Goal: Task Accomplishment & Management: Use online tool/utility

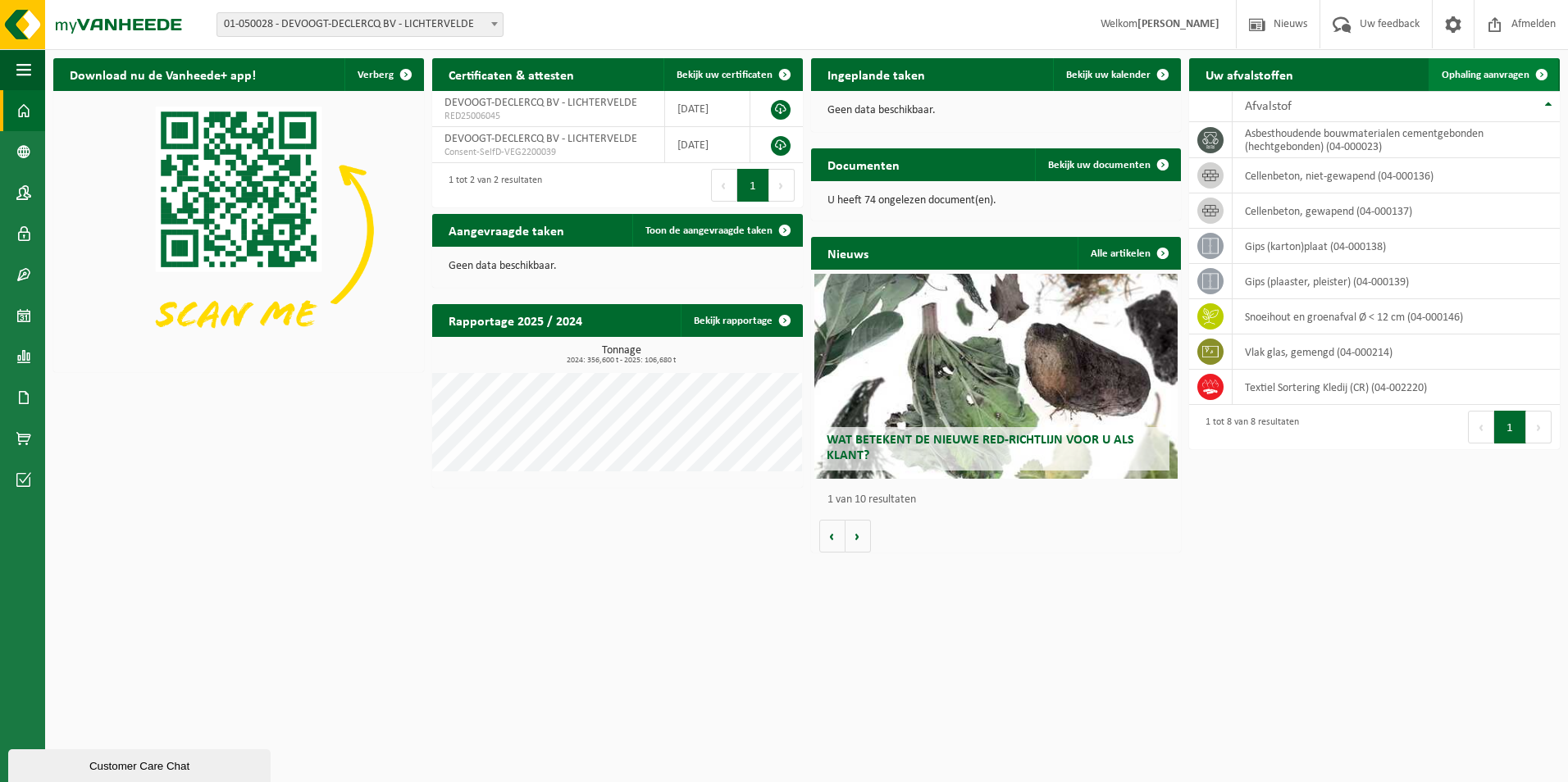
click at [1479, 73] on span "Ophaling aanvragen" at bounding box center [1486, 75] width 88 height 11
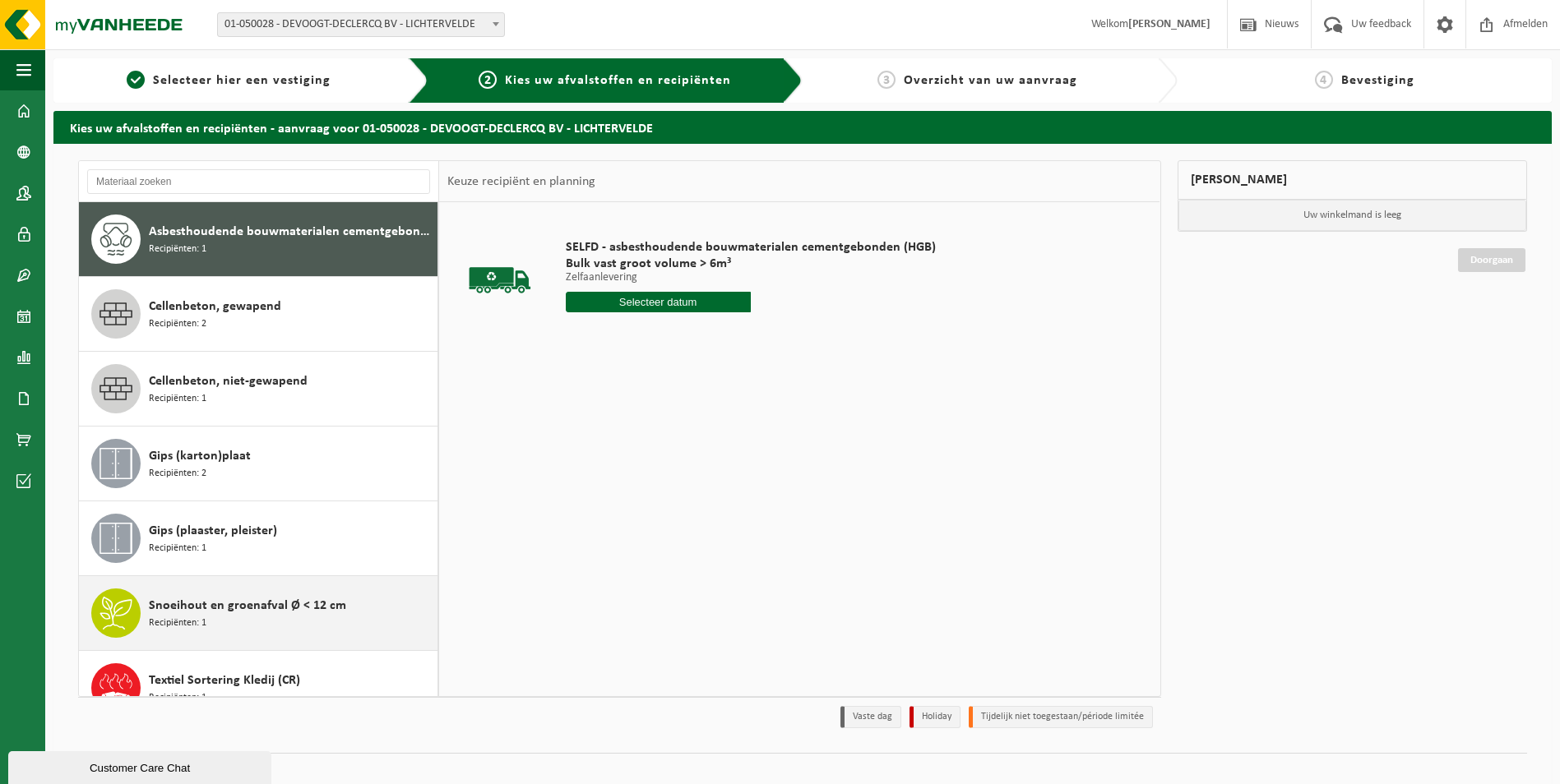
click at [190, 624] on span "Recipiënten: 1" at bounding box center [178, 624] width 58 height 15
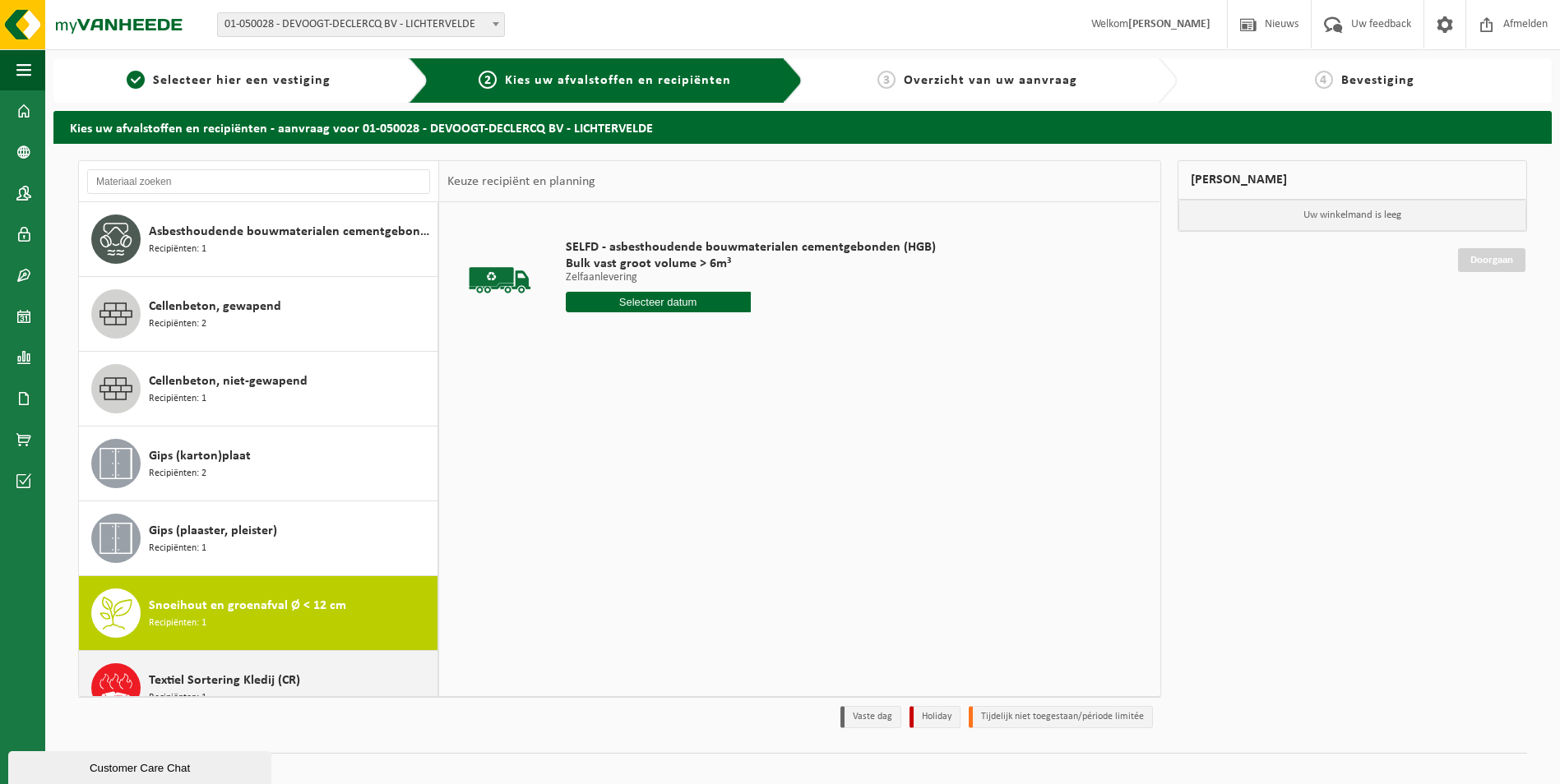
scroll to position [104, 0]
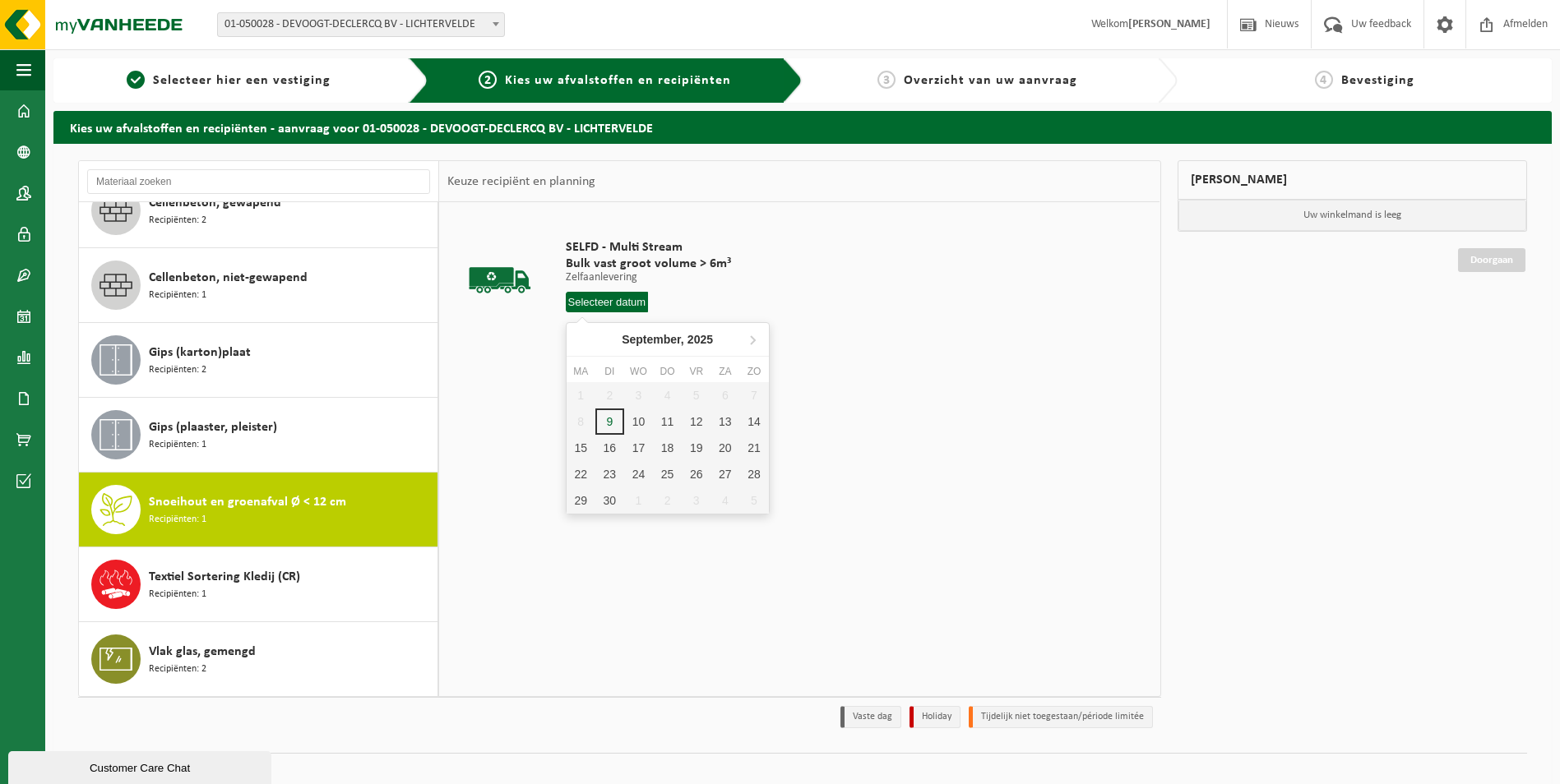
click at [606, 311] on input "text" at bounding box center [608, 301] width 84 height 20
click at [640, 421] on div "10" at bounding box center [638, 421] width 29 height 26
type input "Van 2025-09-10"
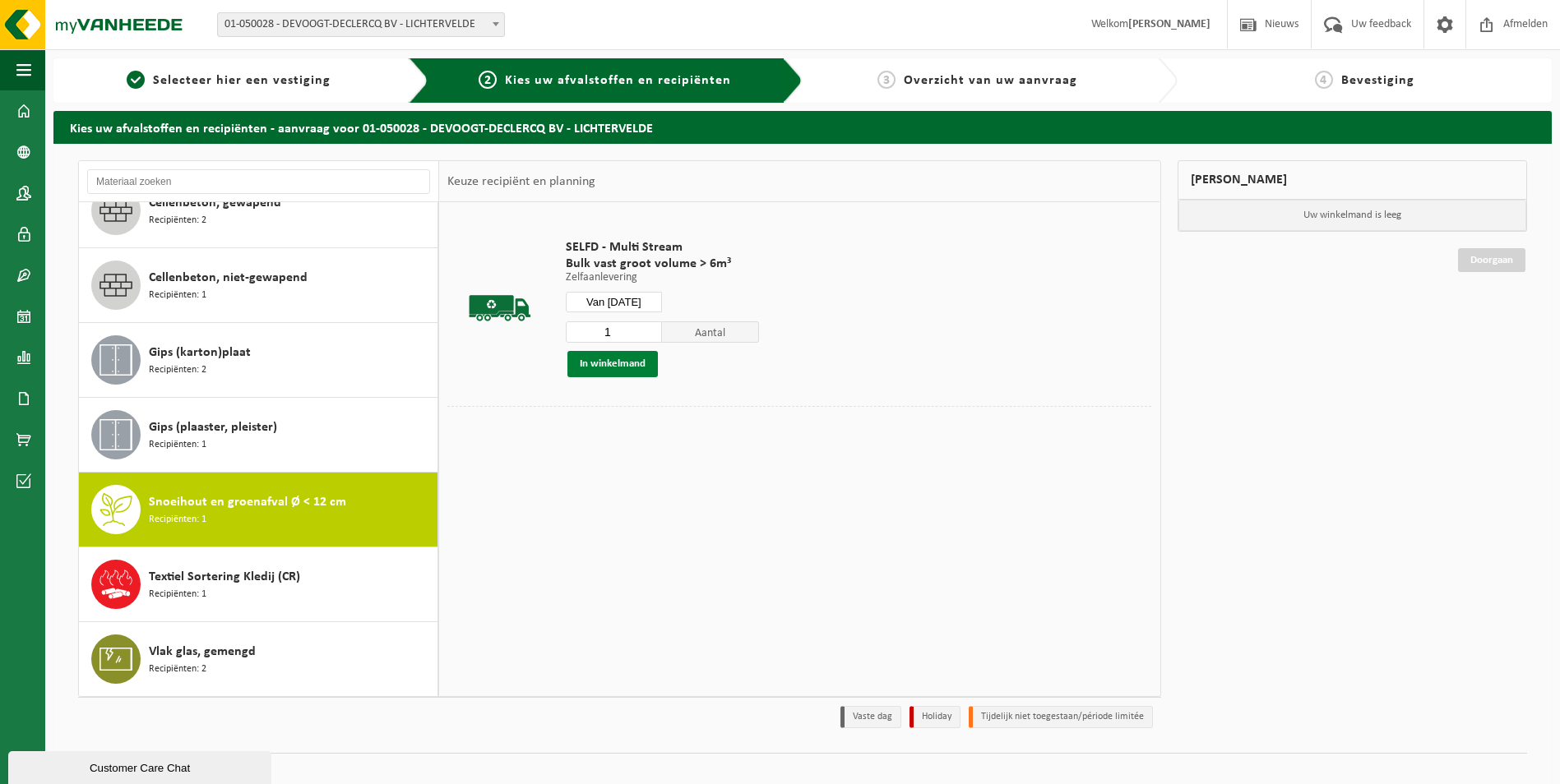
click at [613, 360] on button "In winkelmand" at bounding box center [612, 364] width 90 height 26
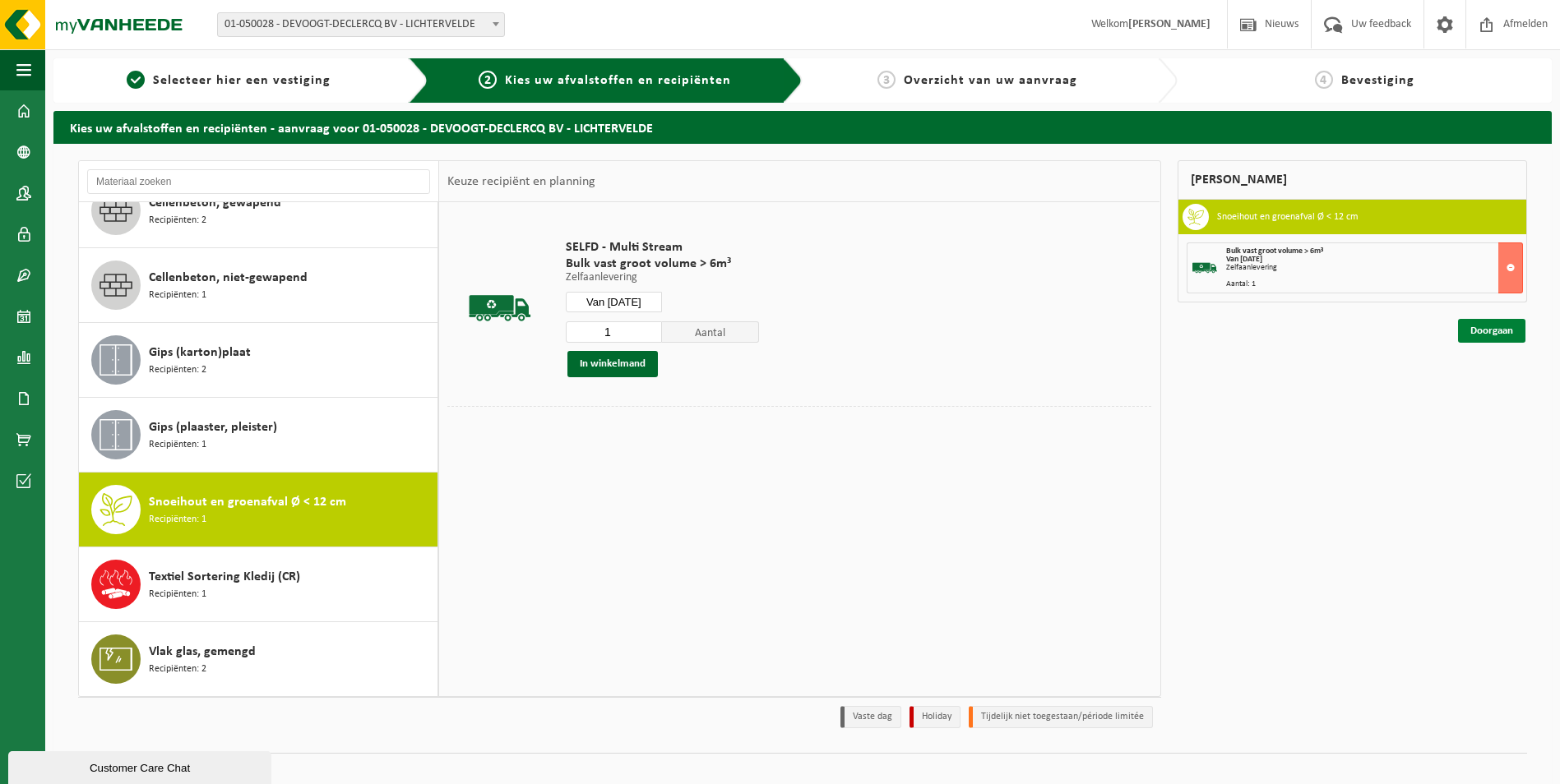
click at [1489, 335] on link "Doorgaan" at bounding box center [1492, 330] width 67 height 24
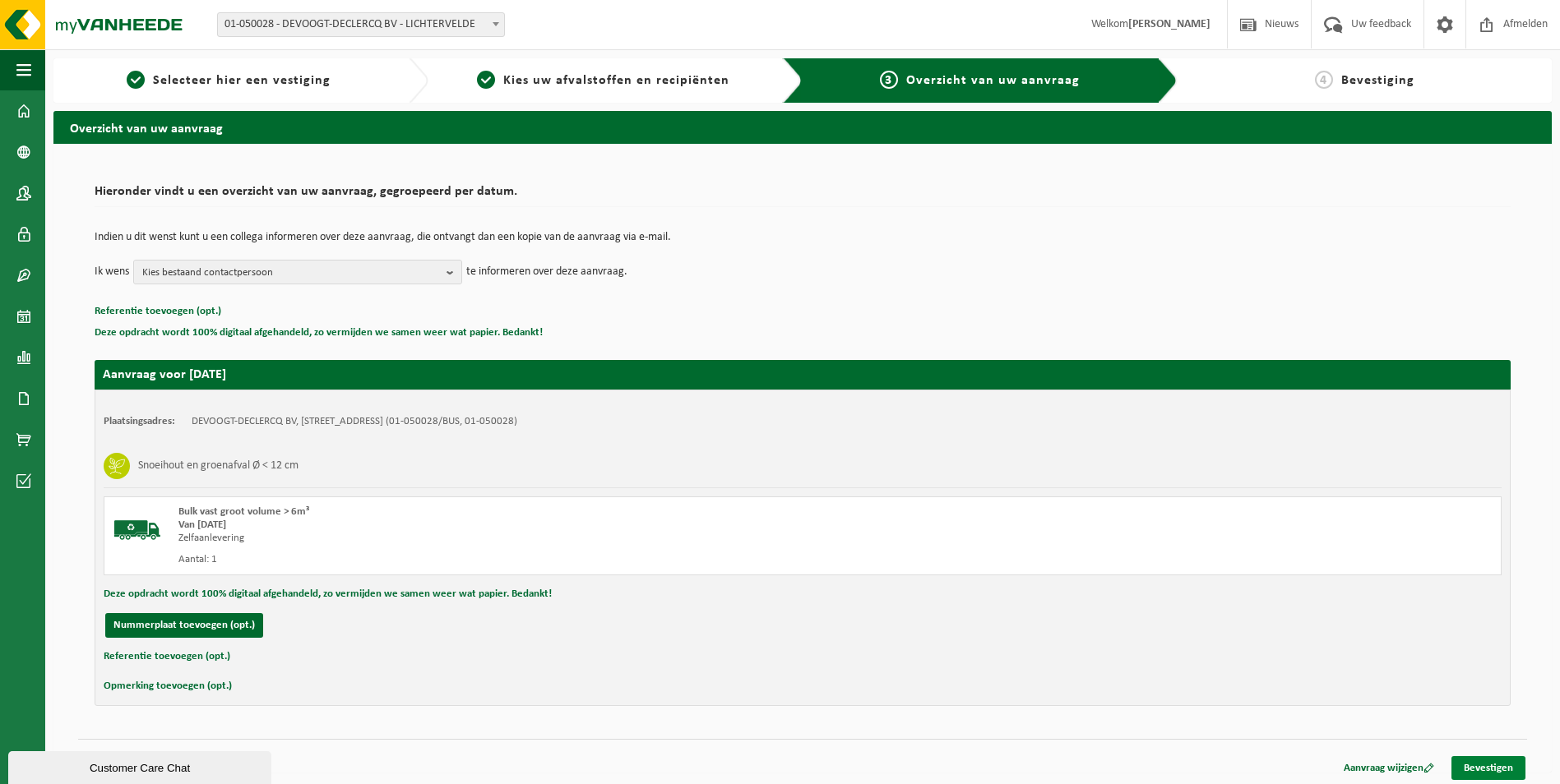
click at [1484, 773] on link "Bevestigen" at bounding box center [1488, 768] width 74 height 24
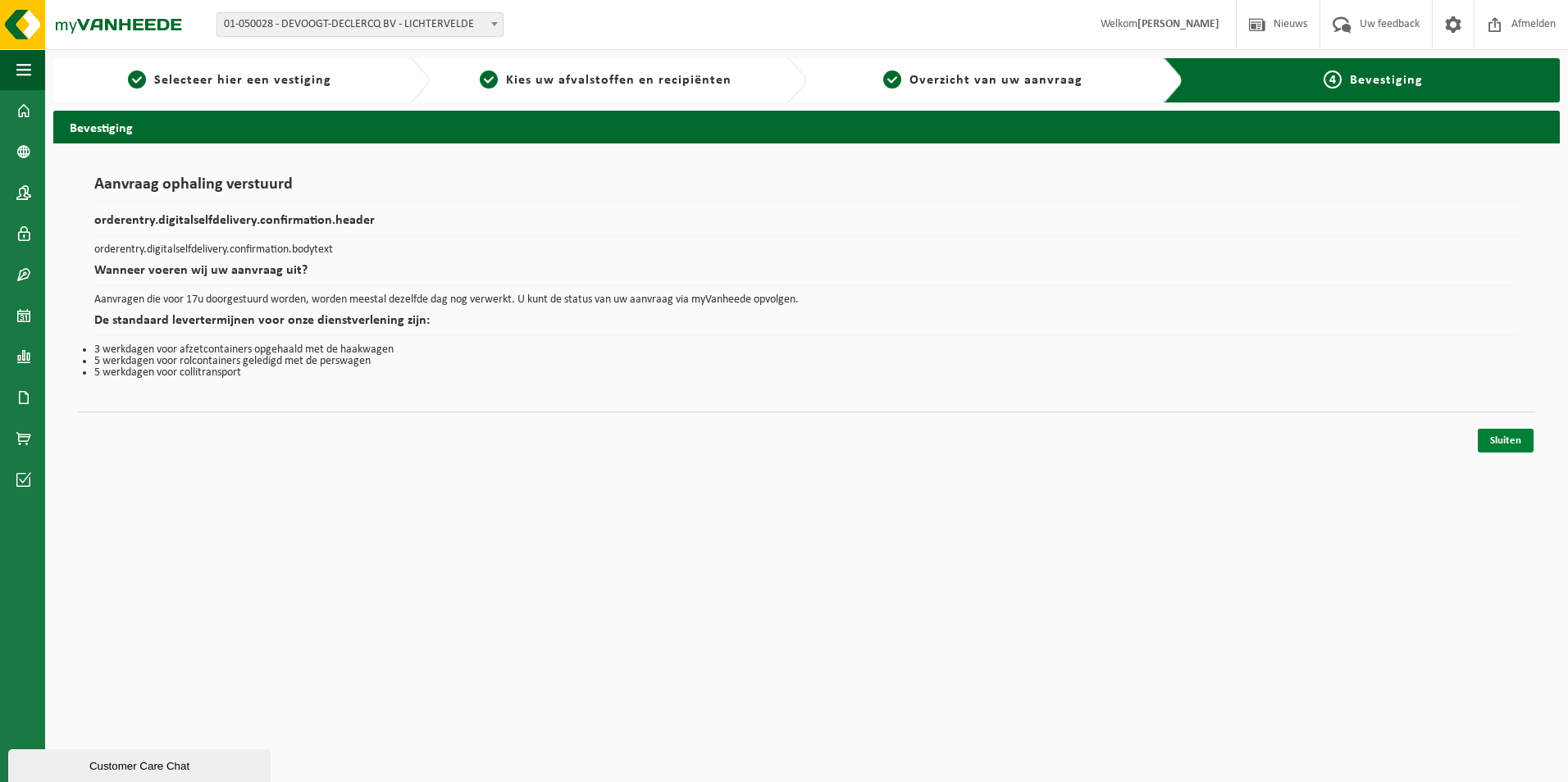
click at [1492, 441] on link "Sluiten" at bounding box center [1506, 440] width 56 height 24
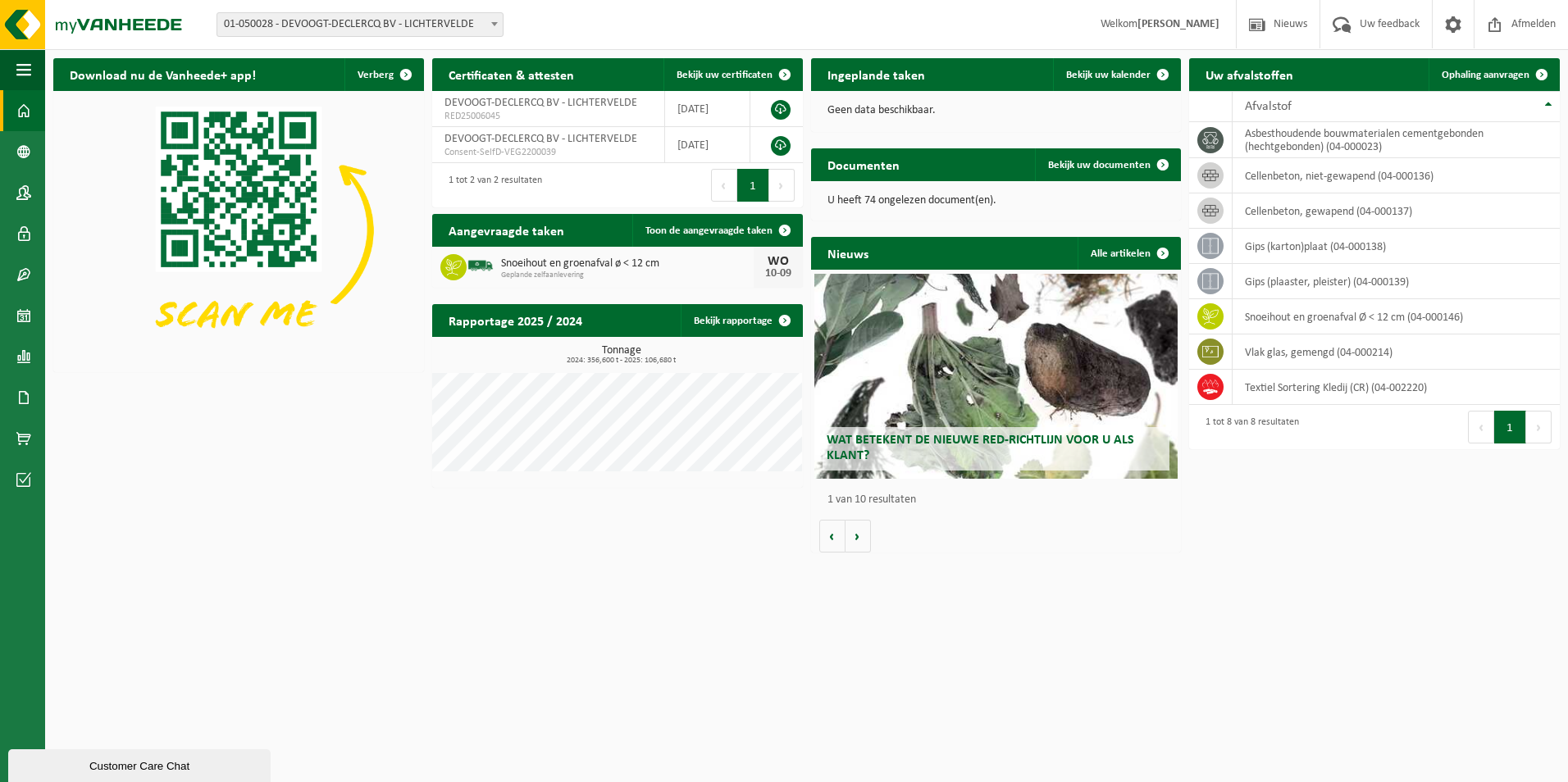
click at [954, 434] on span "Wat betekent de nieuwe RED-richtlijn voor u als klant?" at bounding box center [980, 448] width 307 height 29
